Goal: Information Seeking & Learning: Check status

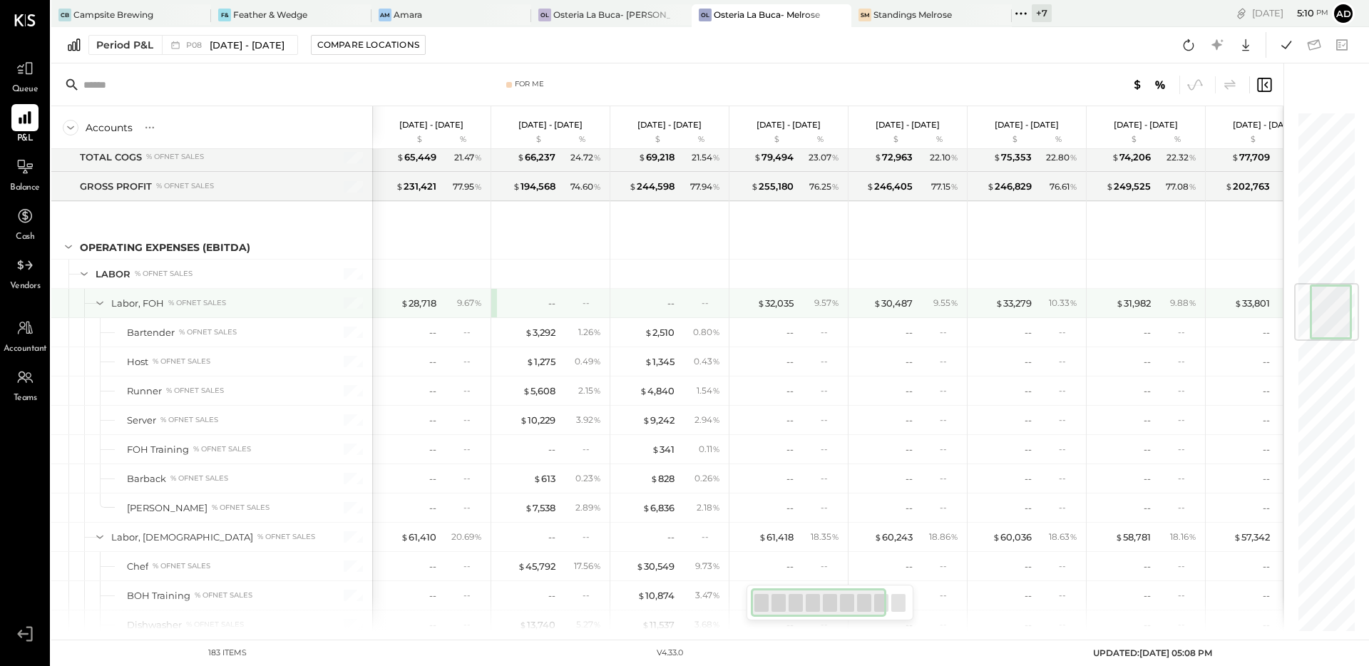
scroll to position [1461, 0]
